Goal: Navigation & Orientation: Find specific page/section

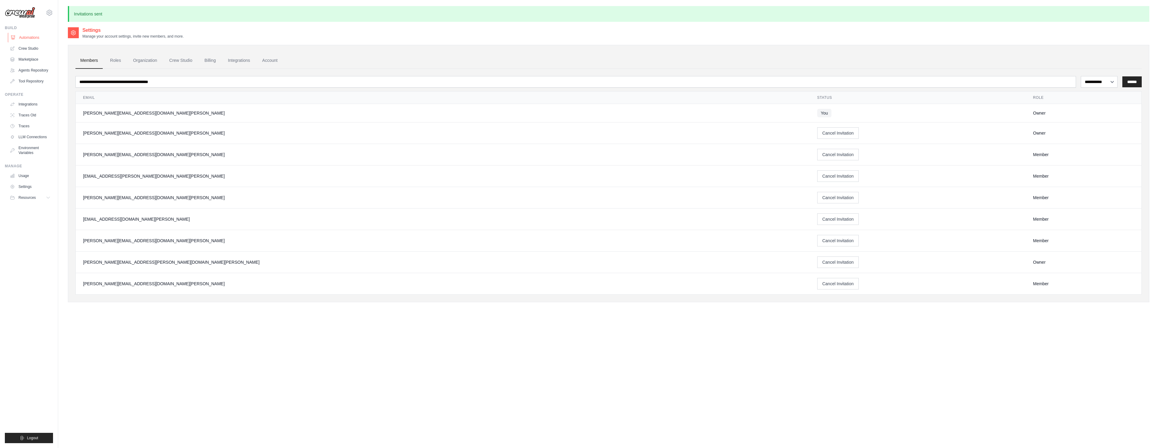
click at [29, 37] on link "Automations" at bounding box center [31, 38] width 46 height 10
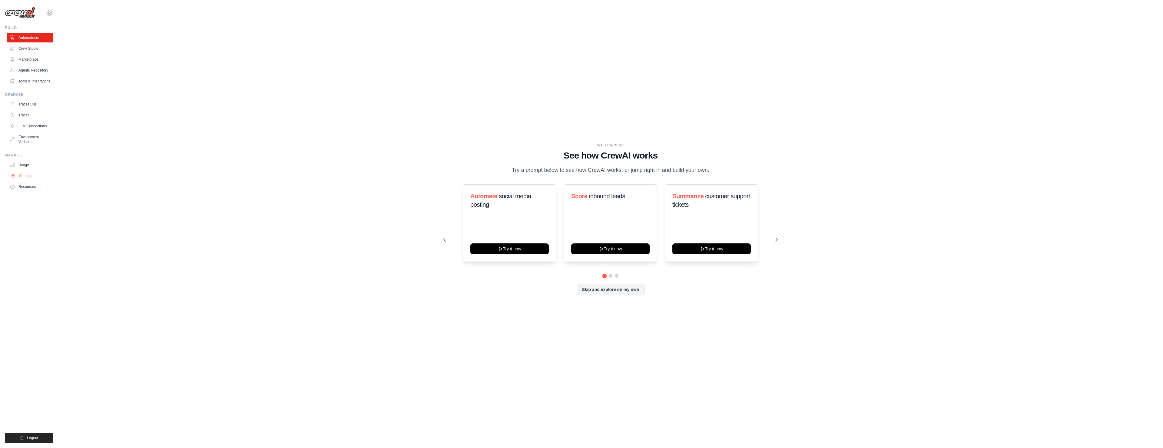
click at [28, 175] on link "Settings" at bounding box center [31, 176] width 46 height 10
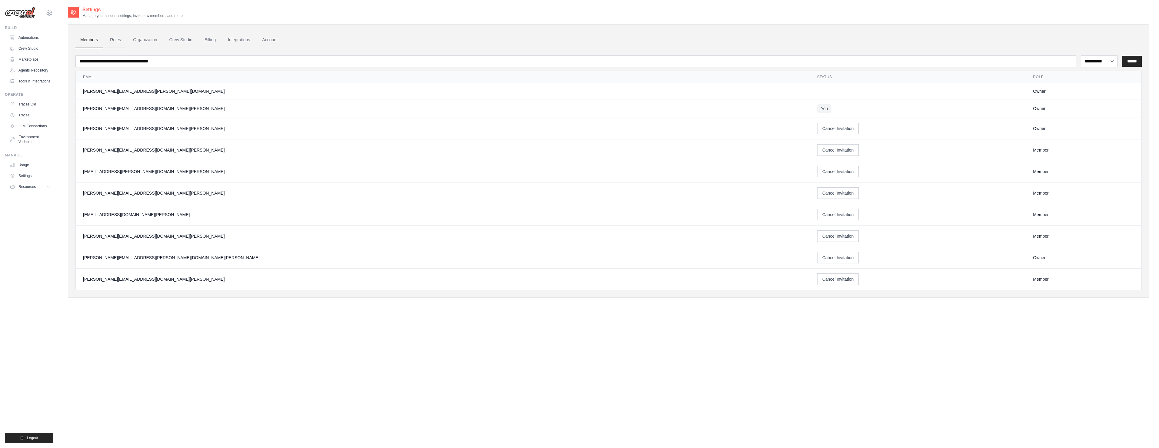
click at [117, 42] on link "Roles" at bounding box center [115, 40] width 21 height 16
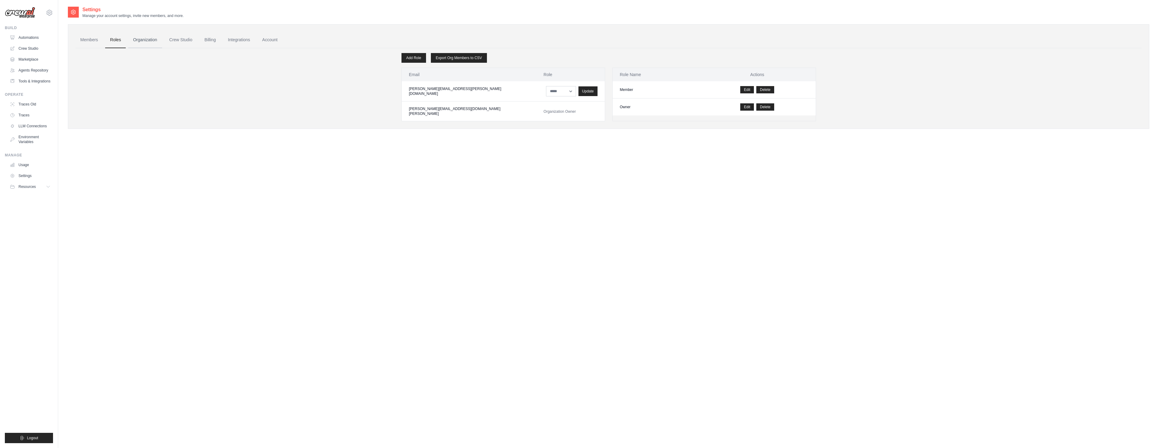
click at [143, 40] on link "Organization" at bounding box center [145, 40] width 34 height 16
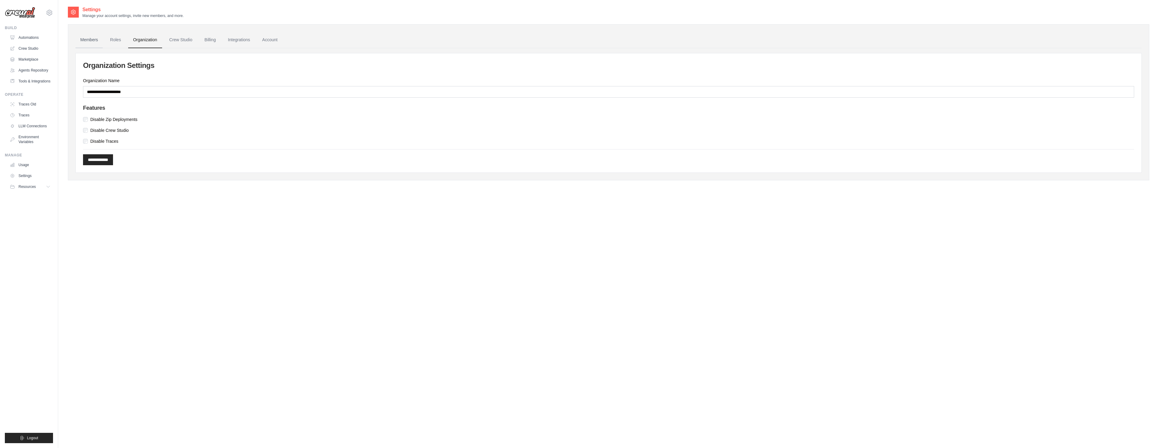
click at [93, 42] on link "Members" at bounding box center [88, 40] width 27 height 16
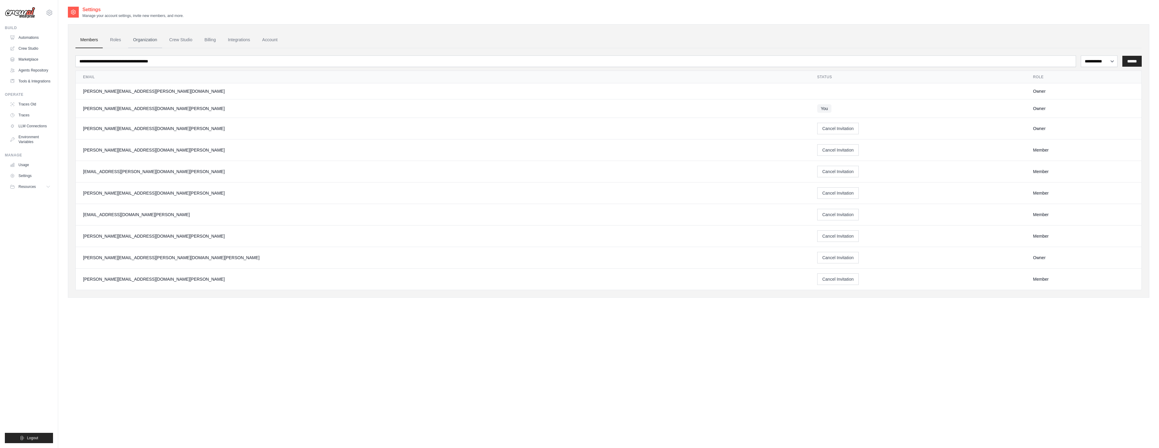
click at [141, 39] on link "Organization" at bounding box center [145, 40] width 34 height 16
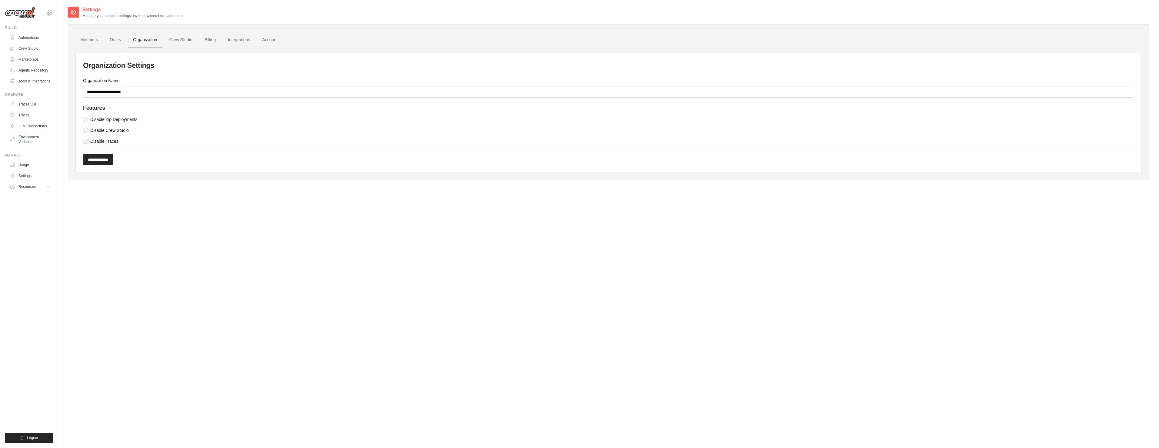
click at [141, 39] on link "Organization" at bounding box center [145, 40] width 34 height 16
click at [111, 39] on link "Roles" at bounding box center [115, 40] width 21 height 16
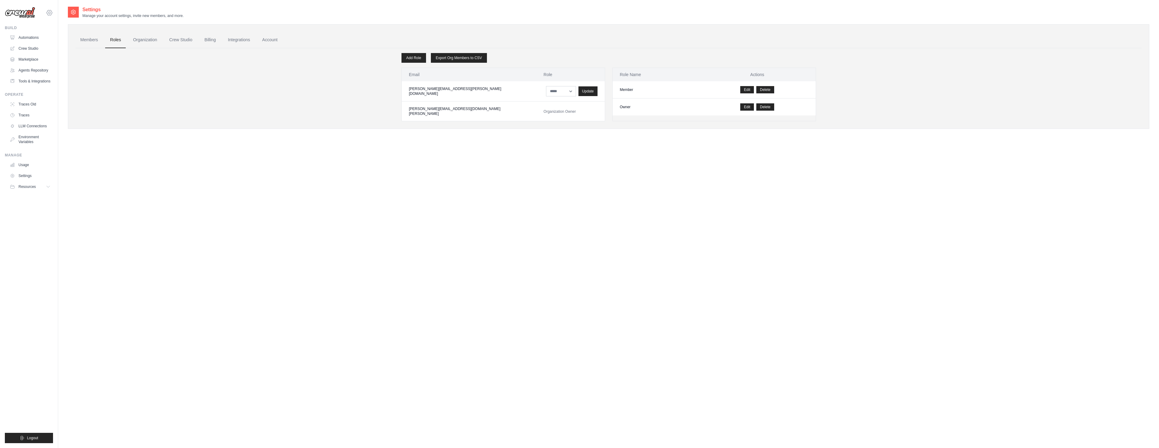
click at [50, 14] on icon at bounding box center [49, 12] width 7 height 7
click at [111, 195] on div "Settings Manage your account settings, invite new members, and more. Members Ro…" at bounding box center [608, 230] width 1081 height 448
